Goal: Task Accomplishment & Management: Use online tool/utility

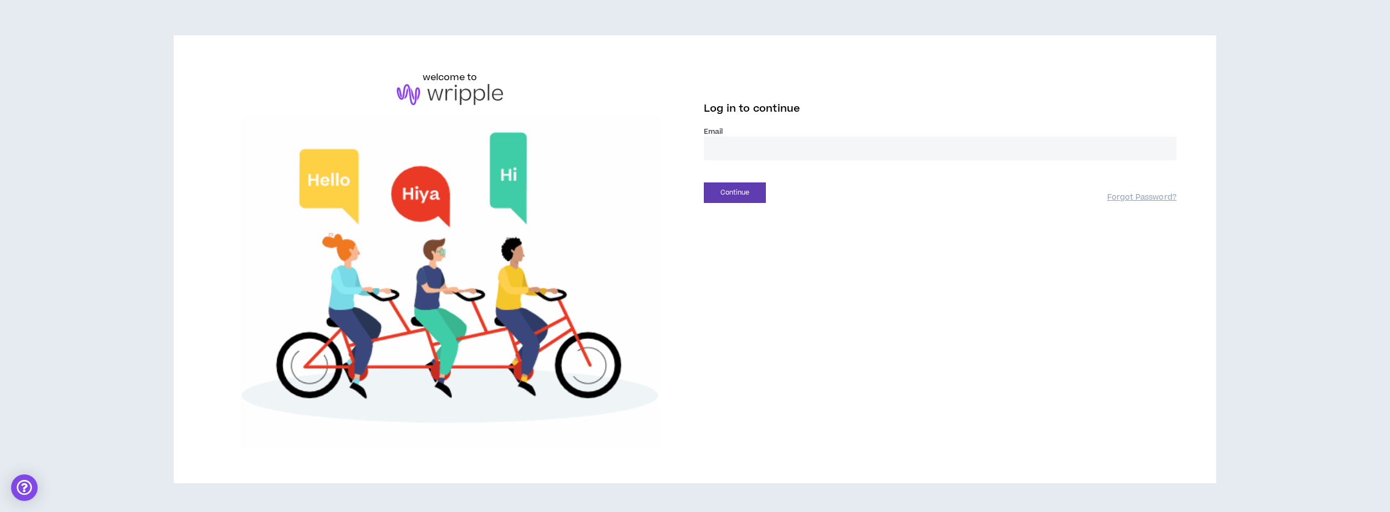
click at [810, 145] on input "email" at bounding box center [940, 149] width 473 height 24
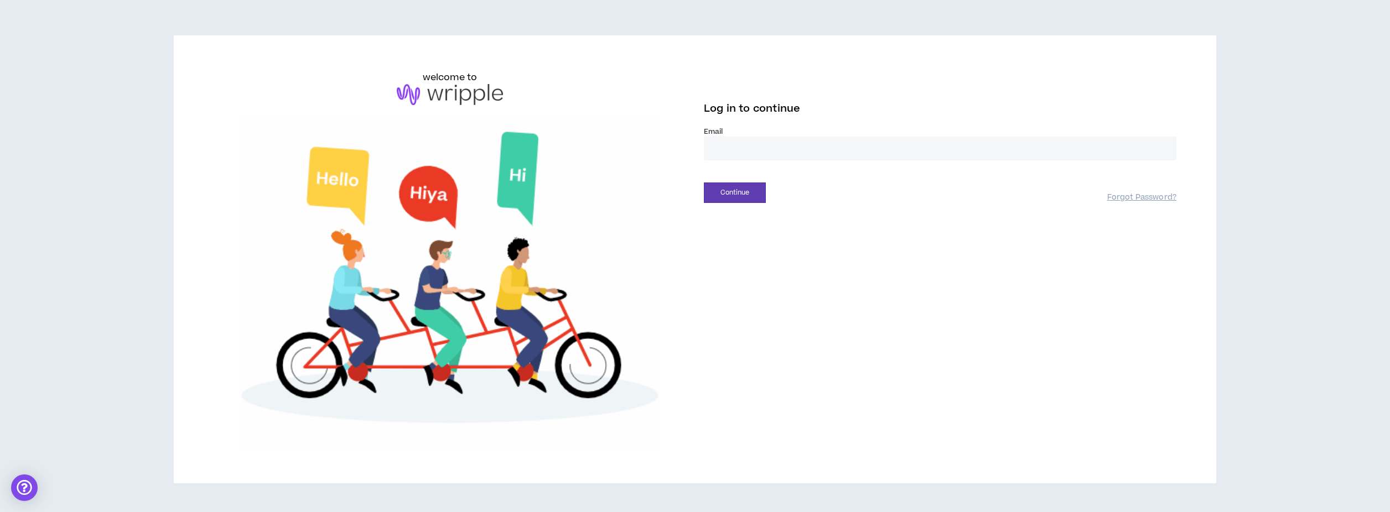
type input "**********"
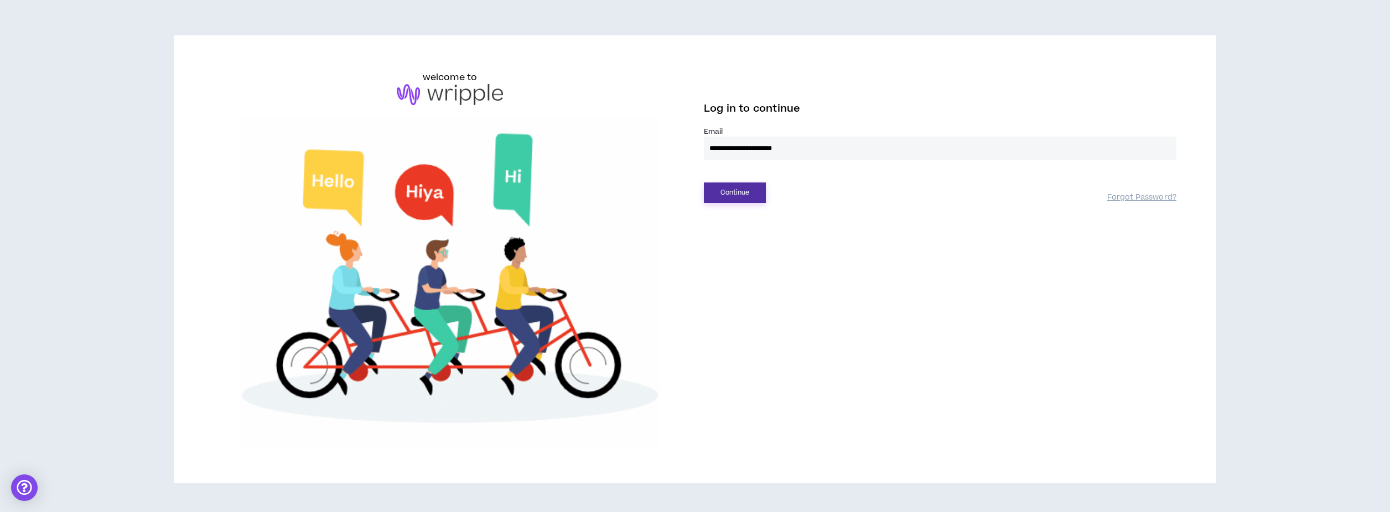
click at [730, 189] on button "Continue" at bounding box center [735, 193] width 62 height 20
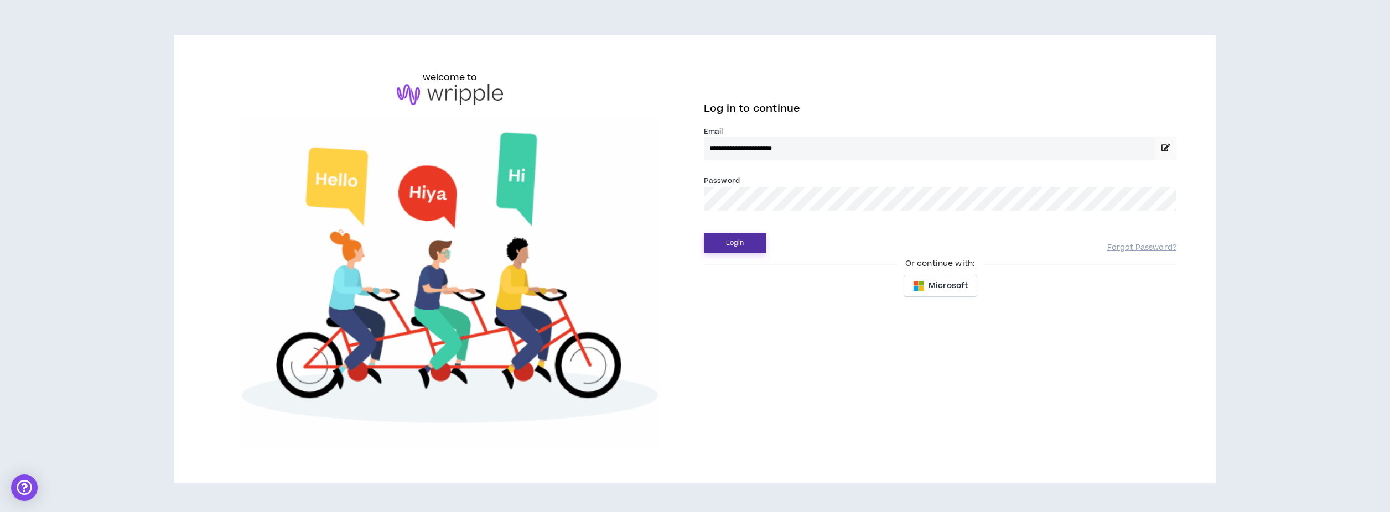
click at [735, 246] on button "Login" at bounding box center [735, 243] width 62 height 20
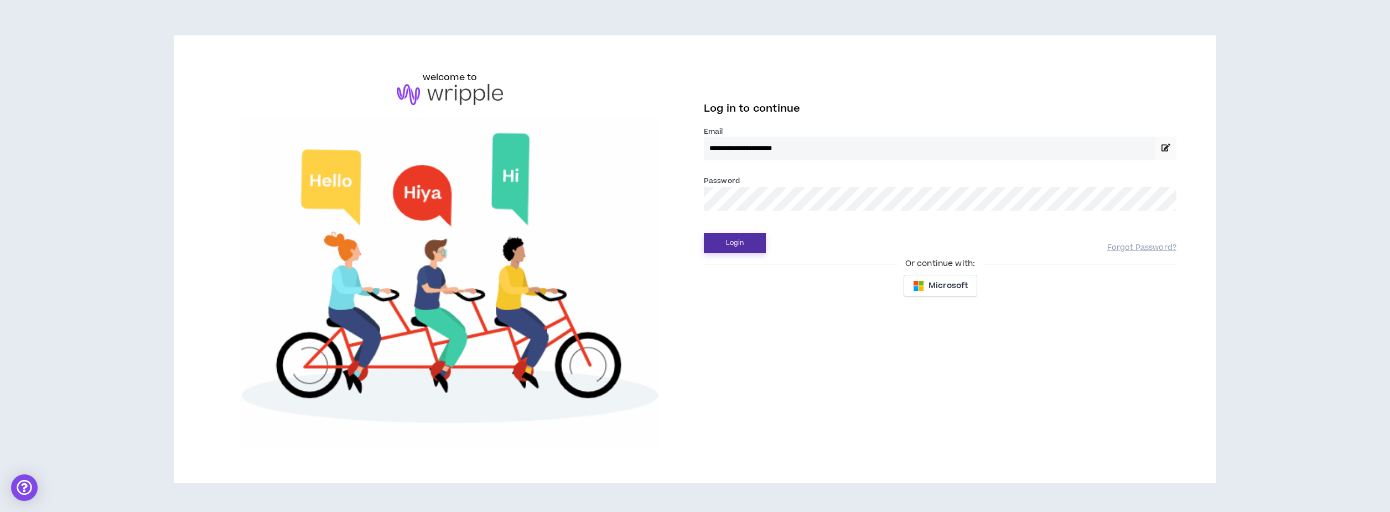
click at [728, 243] on button "Login" at bounding box center [735, 243] width 62 height 20
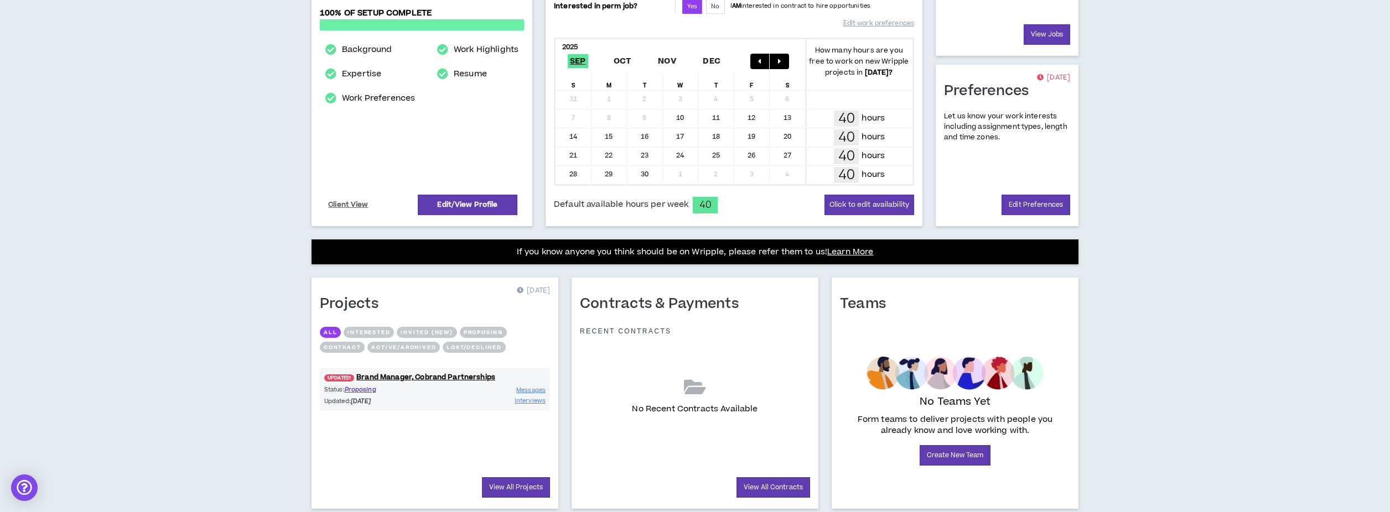
scroll to position [235, 0]
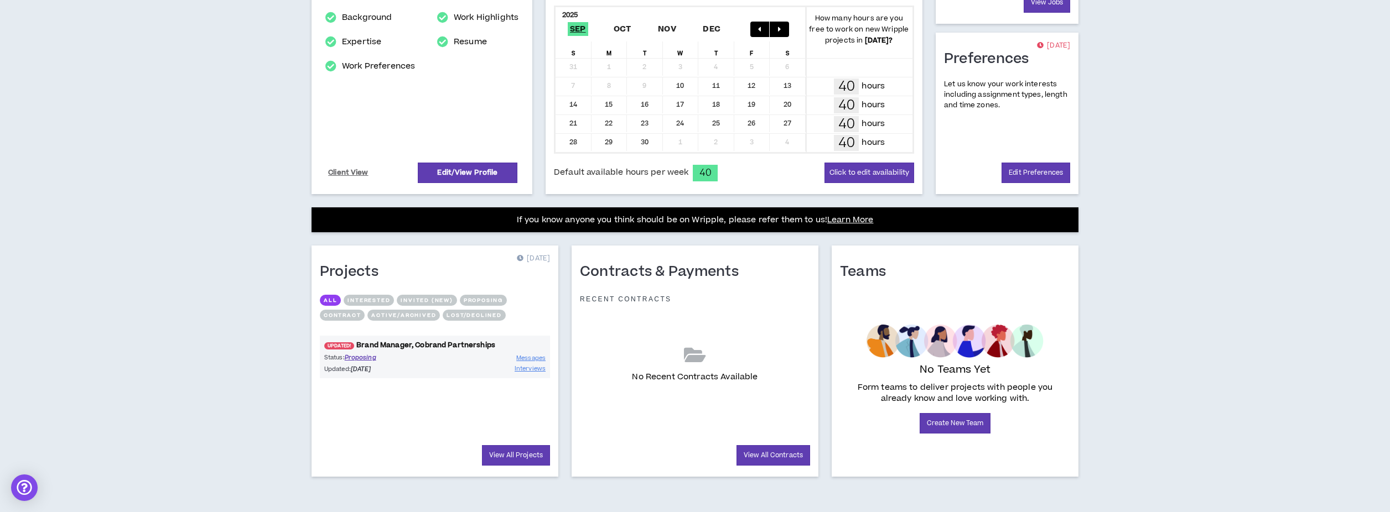
click at [428, 344] on link "UPDATED! Brand Manager, Cobrand Partnerships" at bounding box center [435, 345] width 230 height 11
